Goal: Navigation & Orientation: Find specific page/section

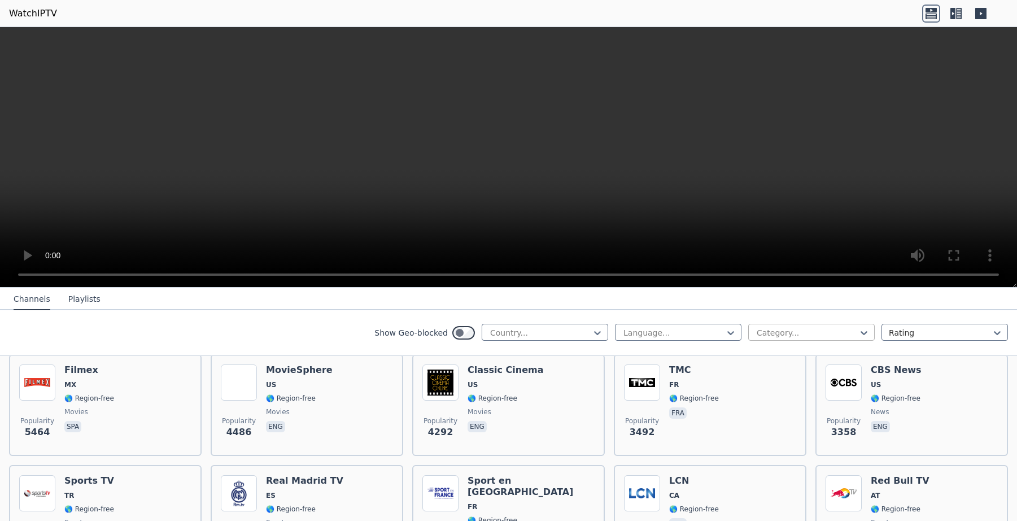
scroll to position [243, 0]
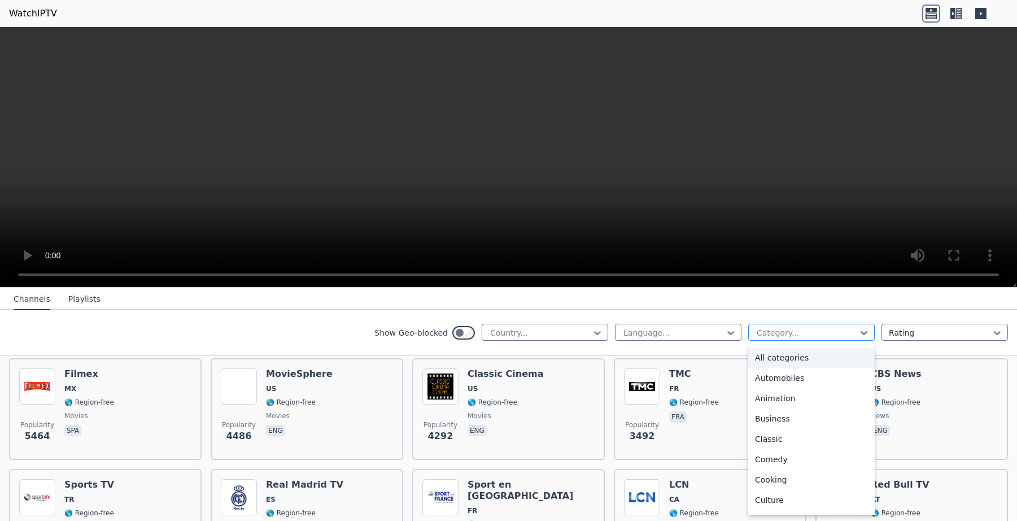
click at [799, 335] on div at bounding box center [807, 332] width 103 height 11
click at [776, 463] on div "Sports" at bounding box center [811, 461] width 127 height 20
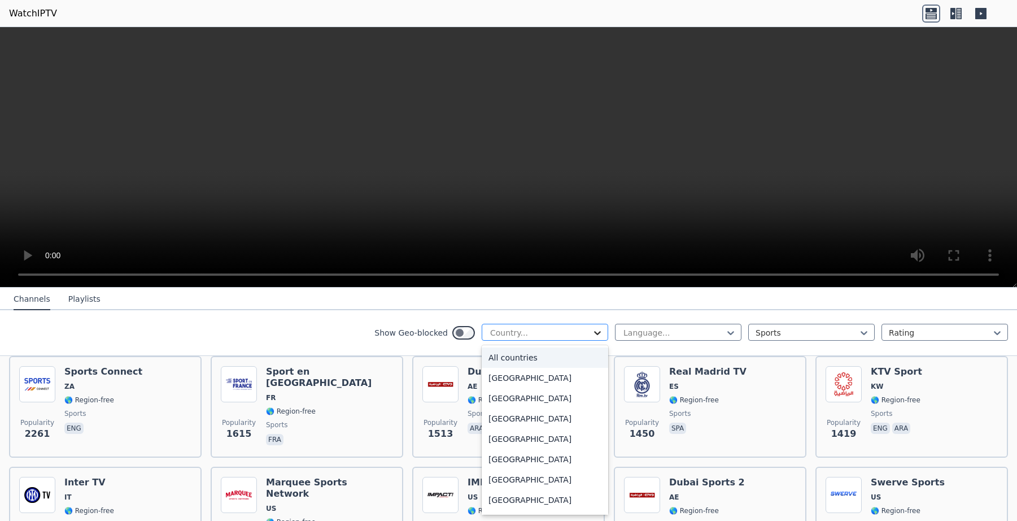
click at [595, 337] on icon at bounding box center [597, 332] width 11 height 11
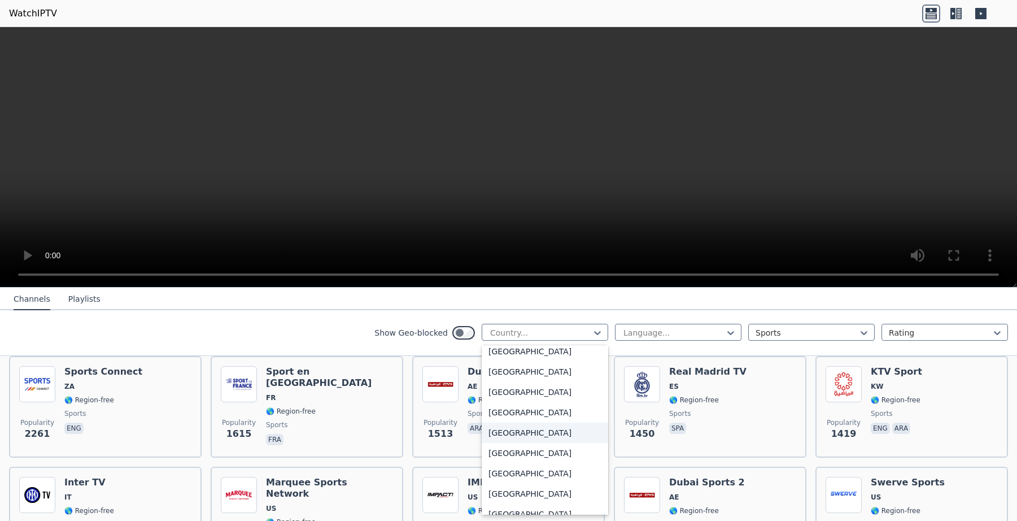
click at [558, 437] on div "[GEOGRAPHIC_DATA]" at bounding box center [545, 432] width 127 height 20
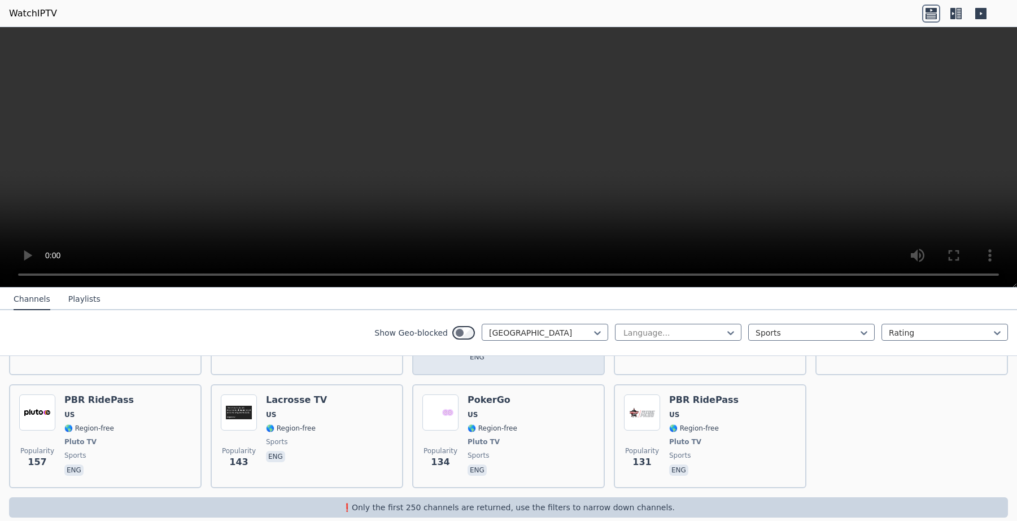
scroll to position [552, 0]
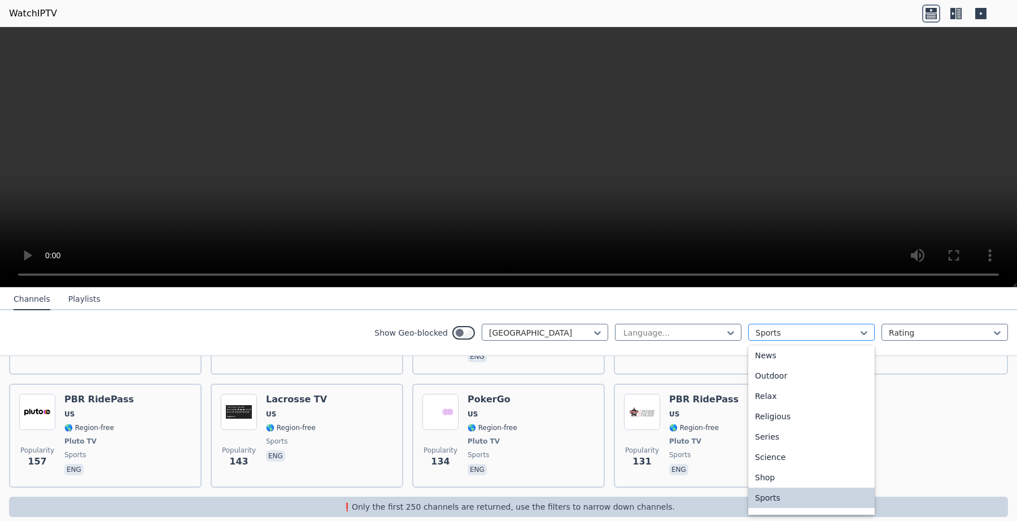
click at [816, 329] on div at bounding box center [807, 332] width 103 height 11
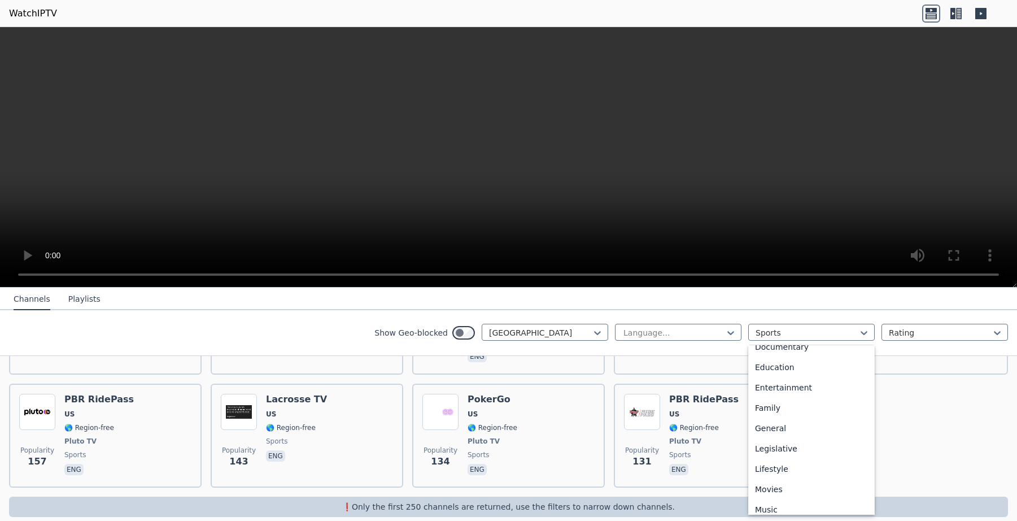
scroll to position [0, 0]
click at [818, 363] on div "All categories" at bounding box center [811, 357] width 127 height 20
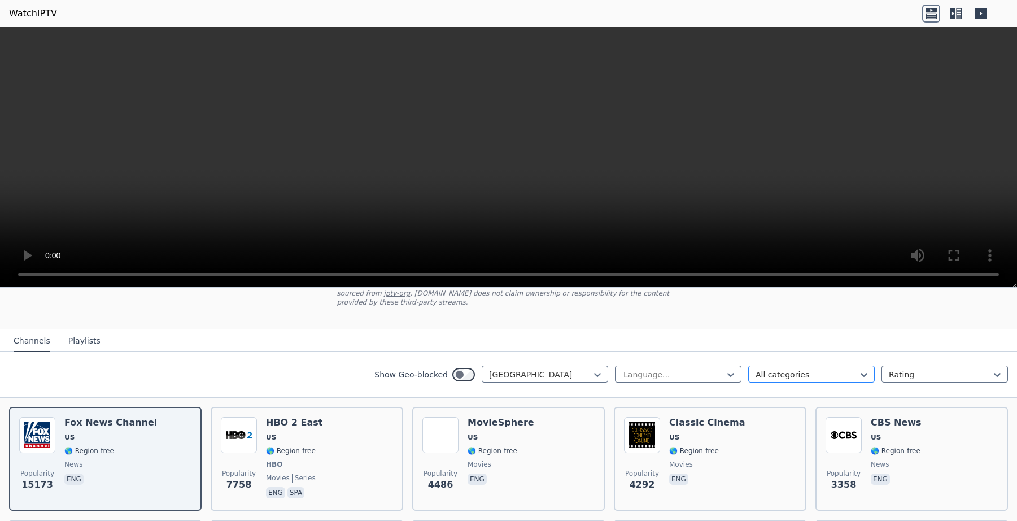
scroll to position [81, 0]
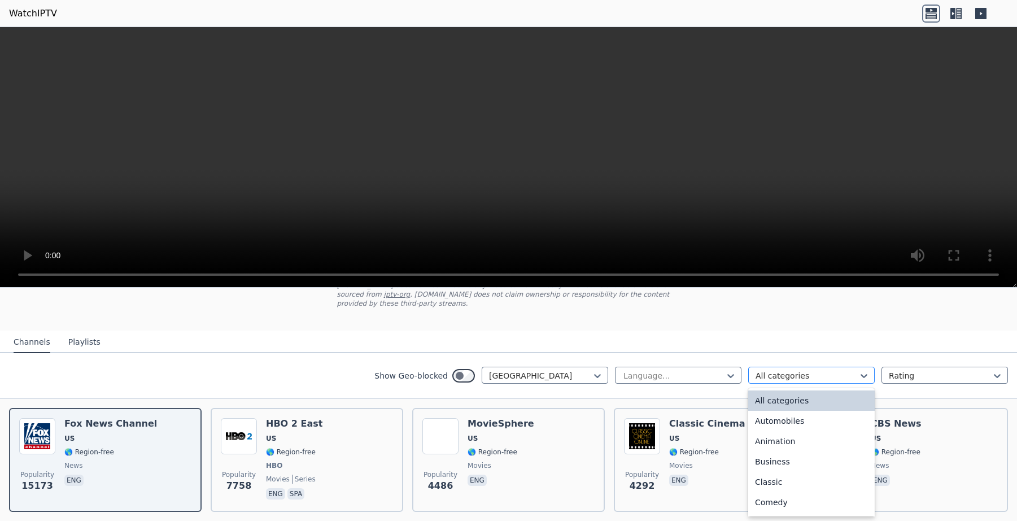
click at [801, 371] on div "All categories" at bounding box center [807, 375] width 103 height 11
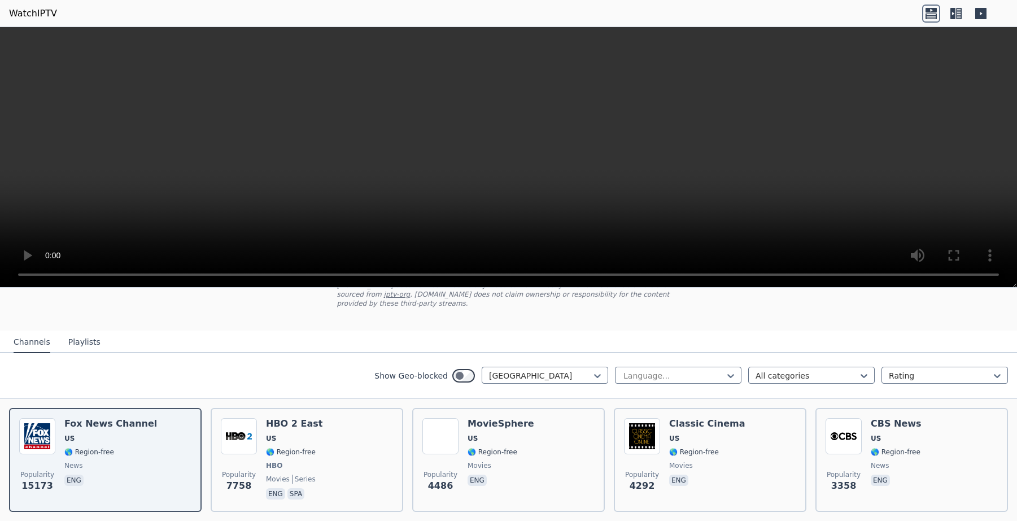
click at [813, 349] on nav "Channels Playlists" at bounding box center [508, 341] width 1017 height 23
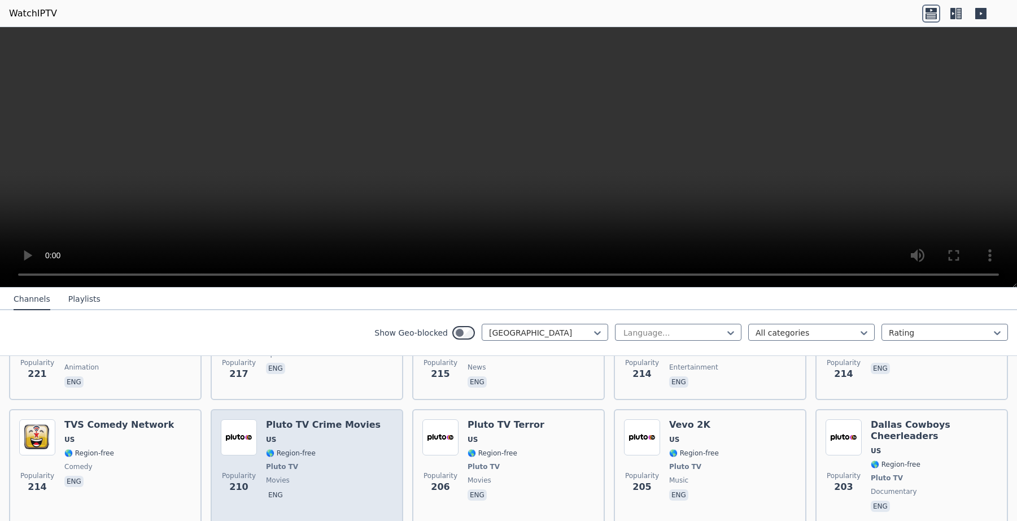
scroll to position [2729, 0]
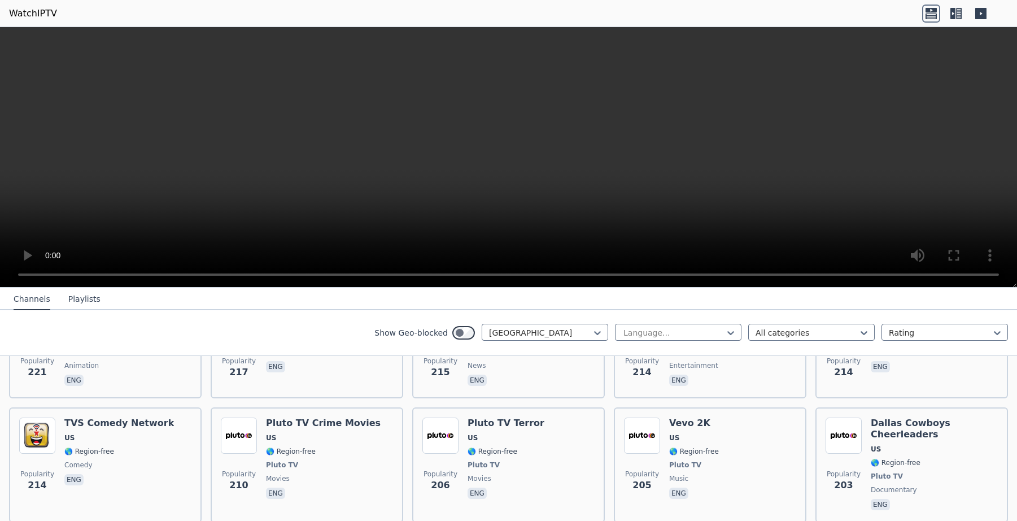
click at [84, 299] on button "Playlists" at bounding box center [84, 299] width 32 height 21
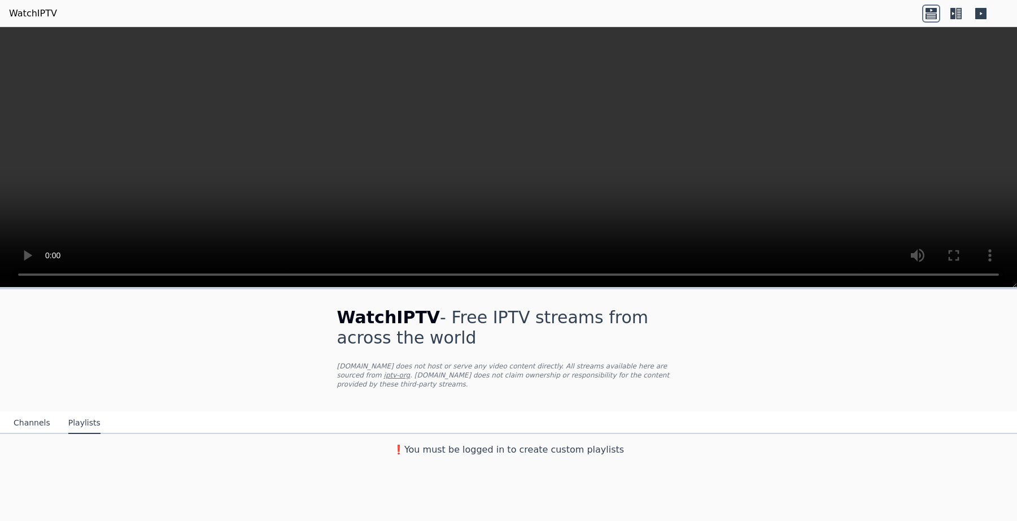
scroll to position [0, 0]
